Goal: Check status: Check status

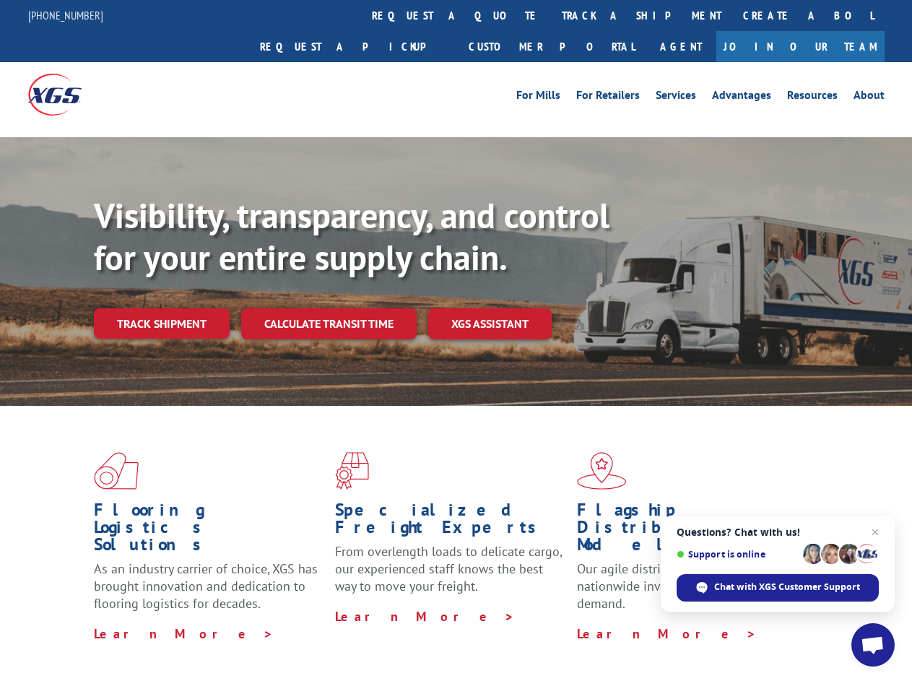
click at [456, 340] on div "Visibility, transparency, and control for your entire supply chain. Track shipm…" at bounding box center [503, 295] width 818 height 201
click at [551, 15] on link "track a shipment" at bounding box center [641, 15] width 181 height 31
